Goal: Manage account settings

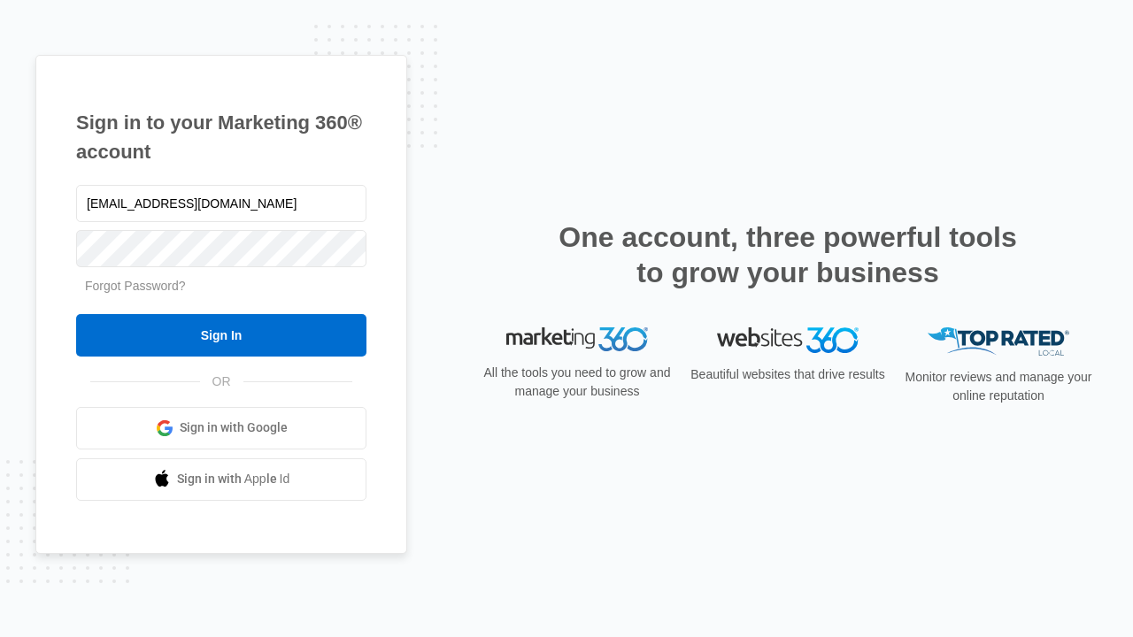
type input "[EMAIL_ADDRESS][DOMAIN_NAME]"
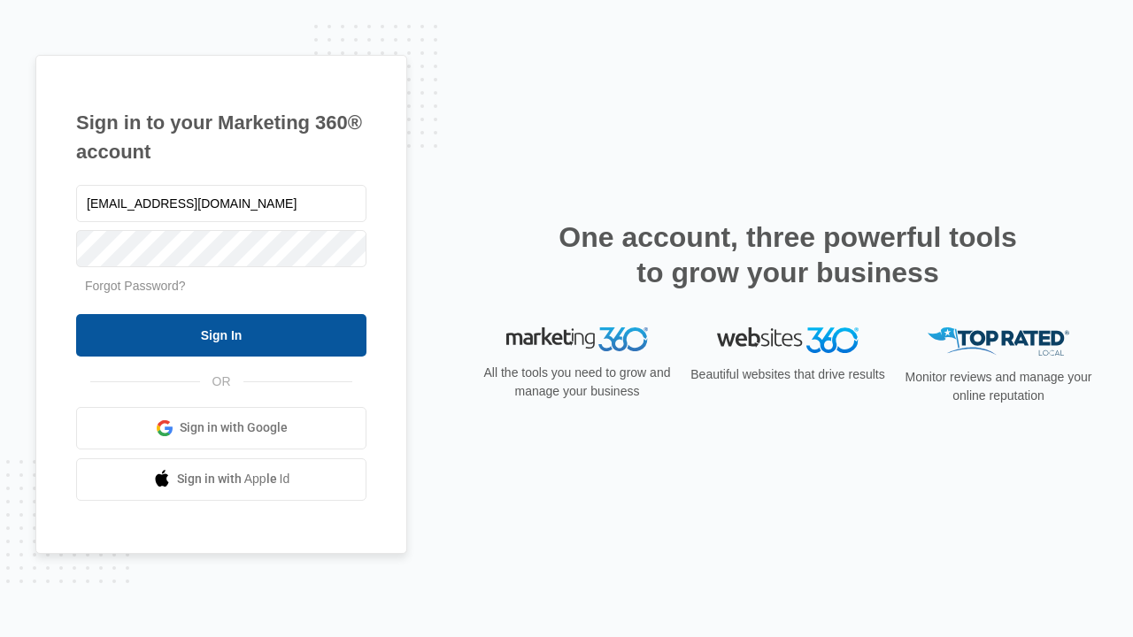
click at [221, 334] on input "Sign In" at bounding box center [221, 335] width 290 height 42
